Goal: Download file/media

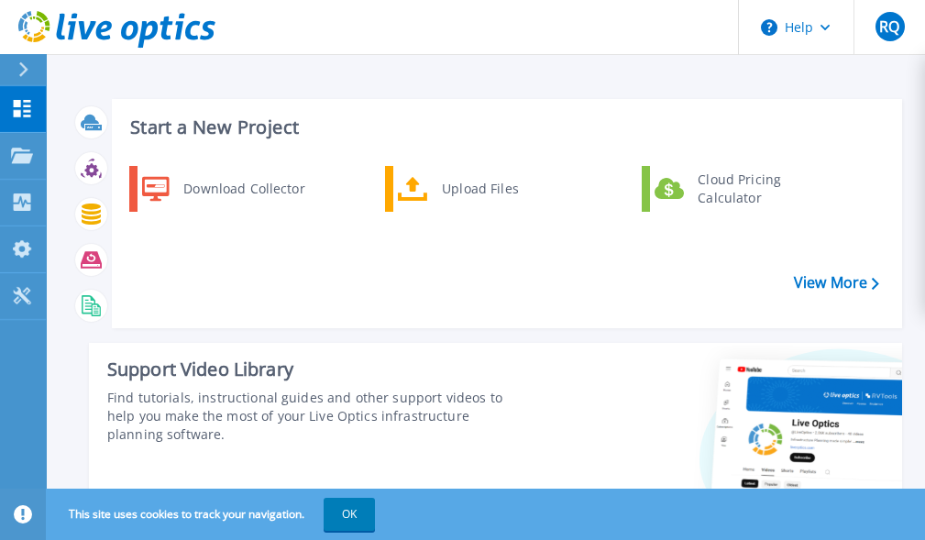
click at [265, 189] on div "Download Collector" at bounding box center [243, 189] width 138 height 37
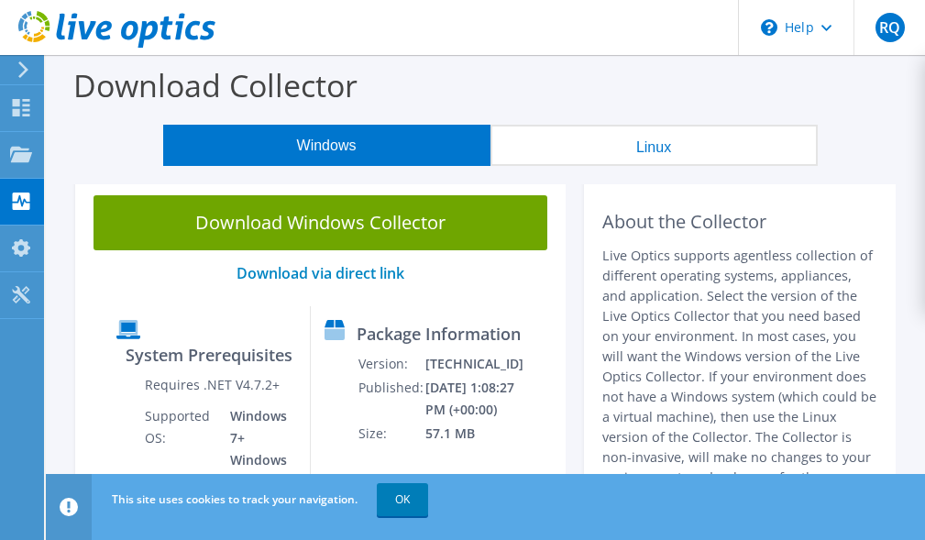
click at [410, 216] on link "Download Windows Collector" at bounding box center [321, 222] width 454 height 55
